Goal: Transaction & Acquisition: Purchase product/service

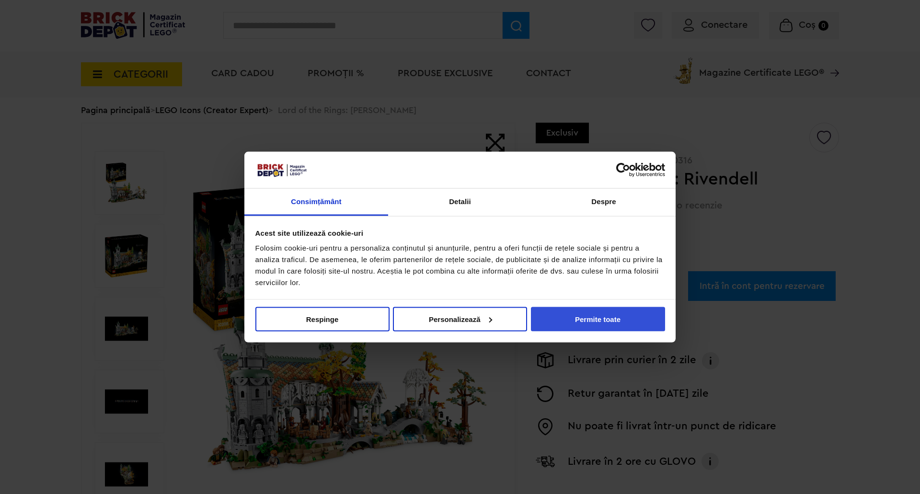
click at [596, 321] on button "Permite toate" at bounding box center [598, 319] width 134 height 24
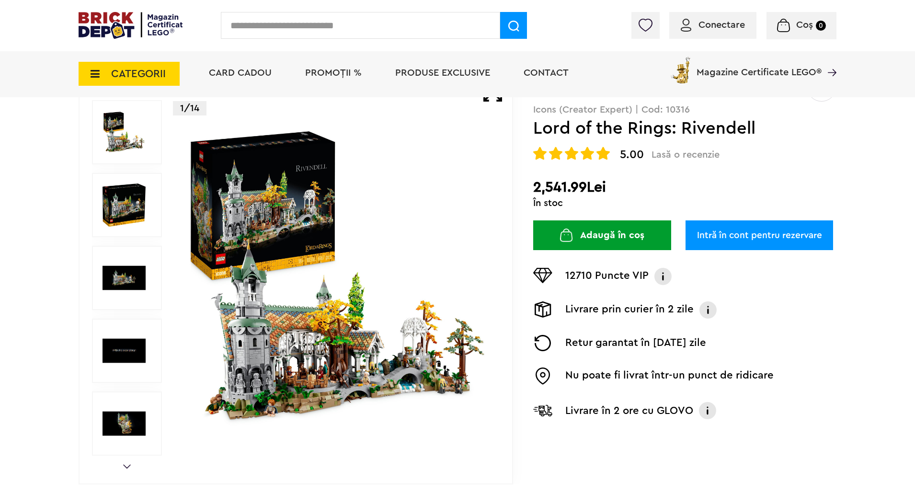
scroll to position [144, 0]
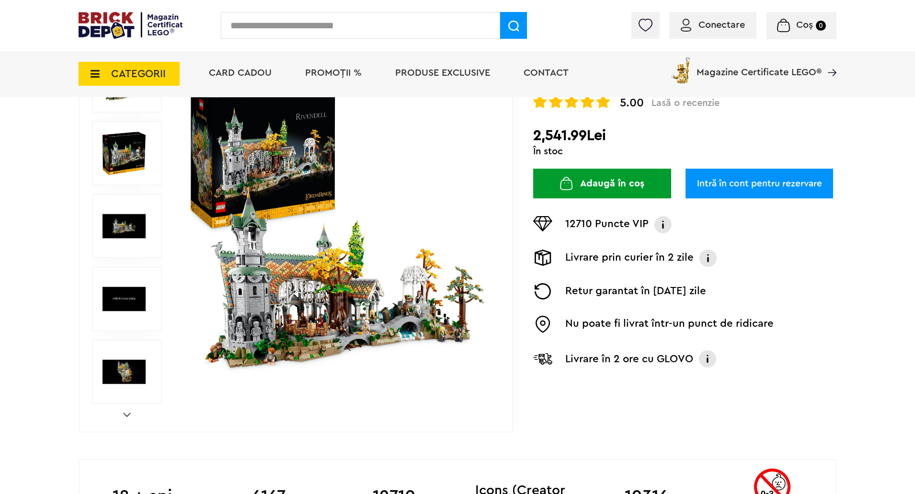
click at [338, 303] on img at bounding box center [337, 226] width 309 height 309
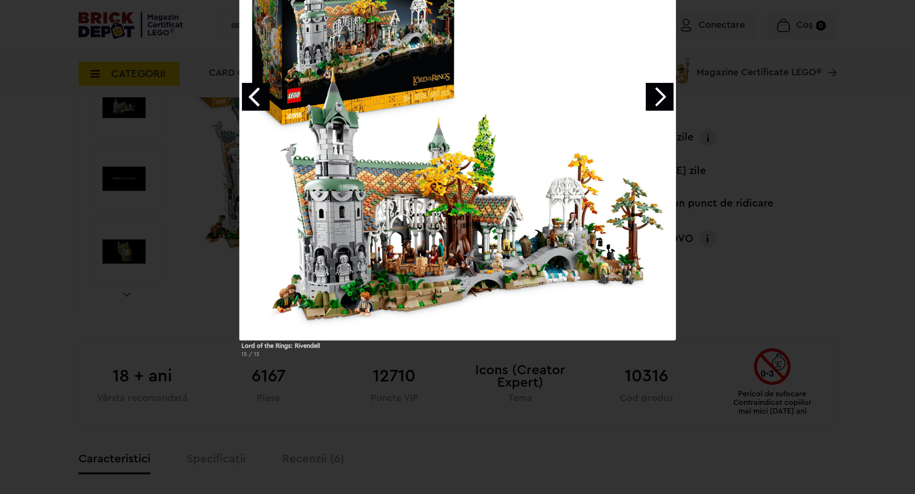
scroll to position [287, 0]
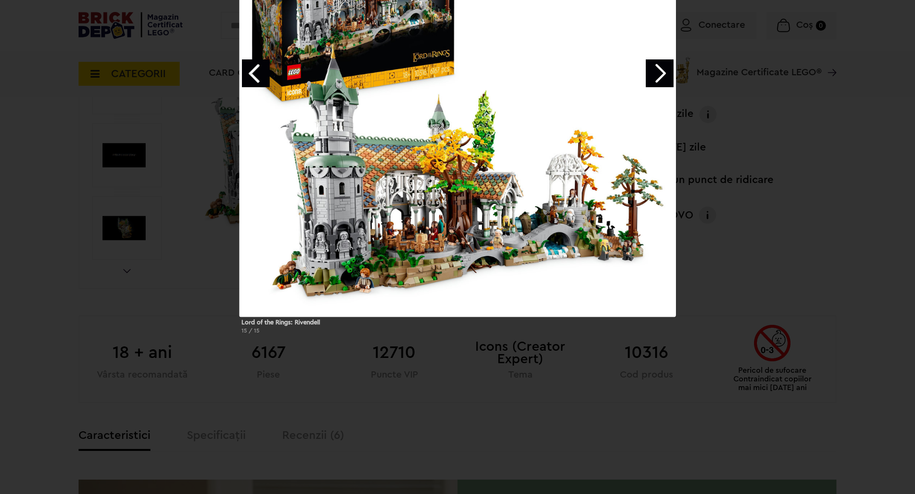
click at [748, 218] on div "Lord of the Rings: Rivendell 15 / 15" at bounding box center [457, 110] width 915 height 461
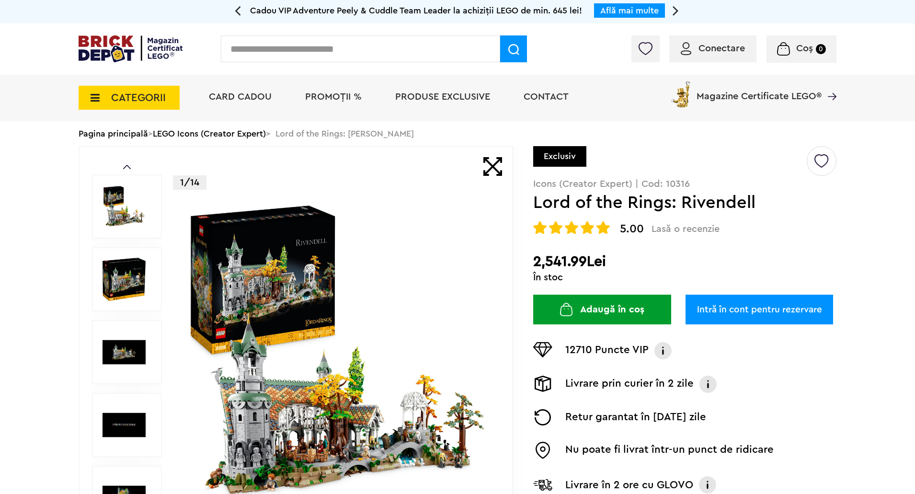
scroll to position [0, 0]
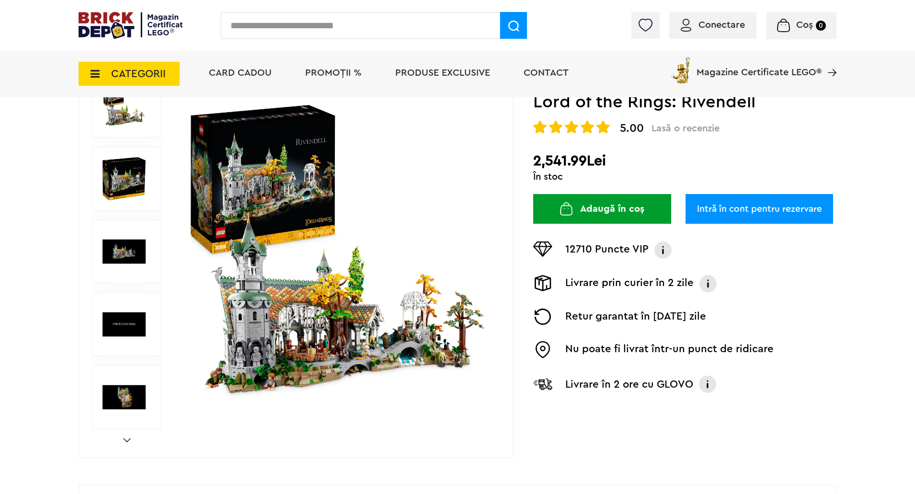
scroll to position [144, 0]
